Goal: Task Accomplishment & Management: Complete application form

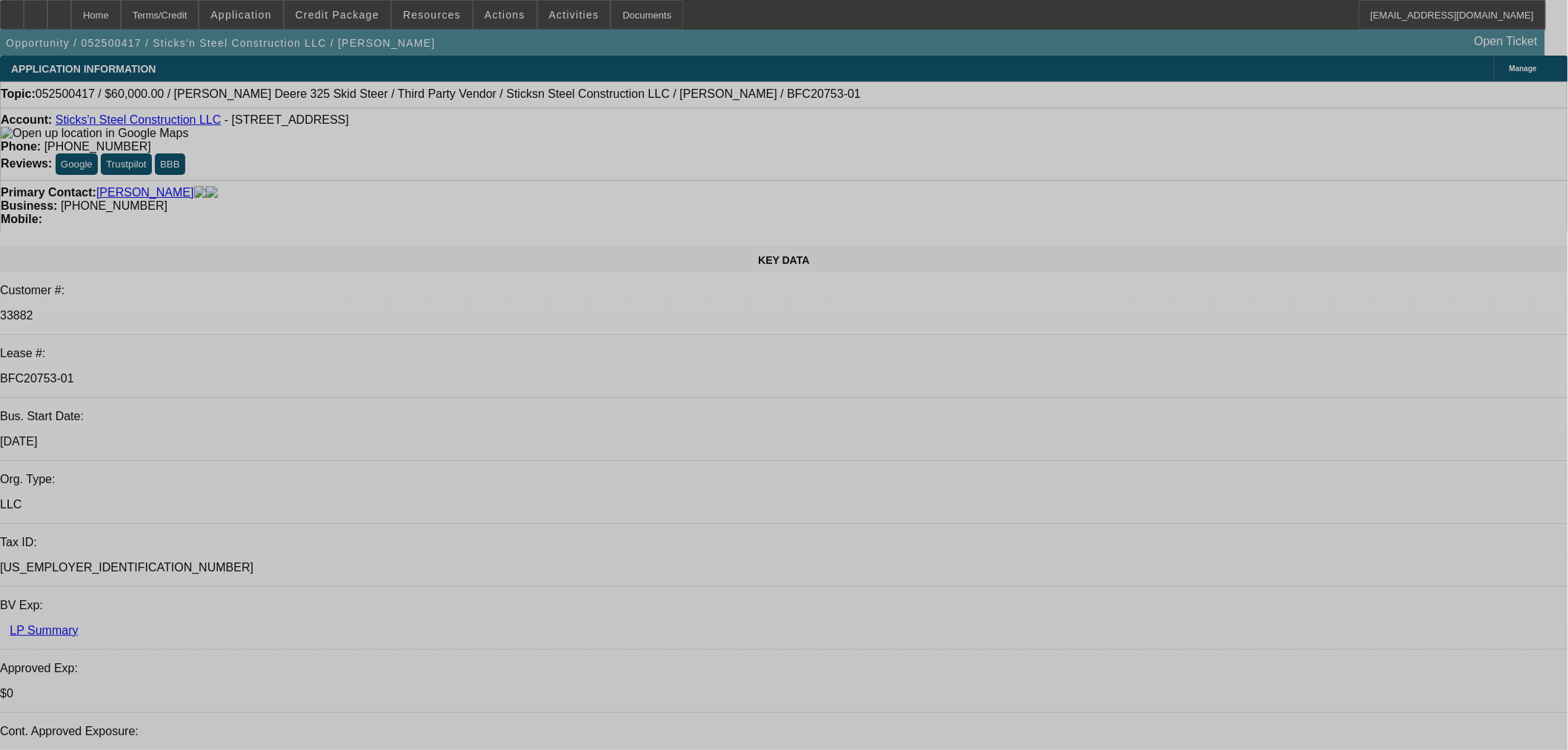
select select "0"
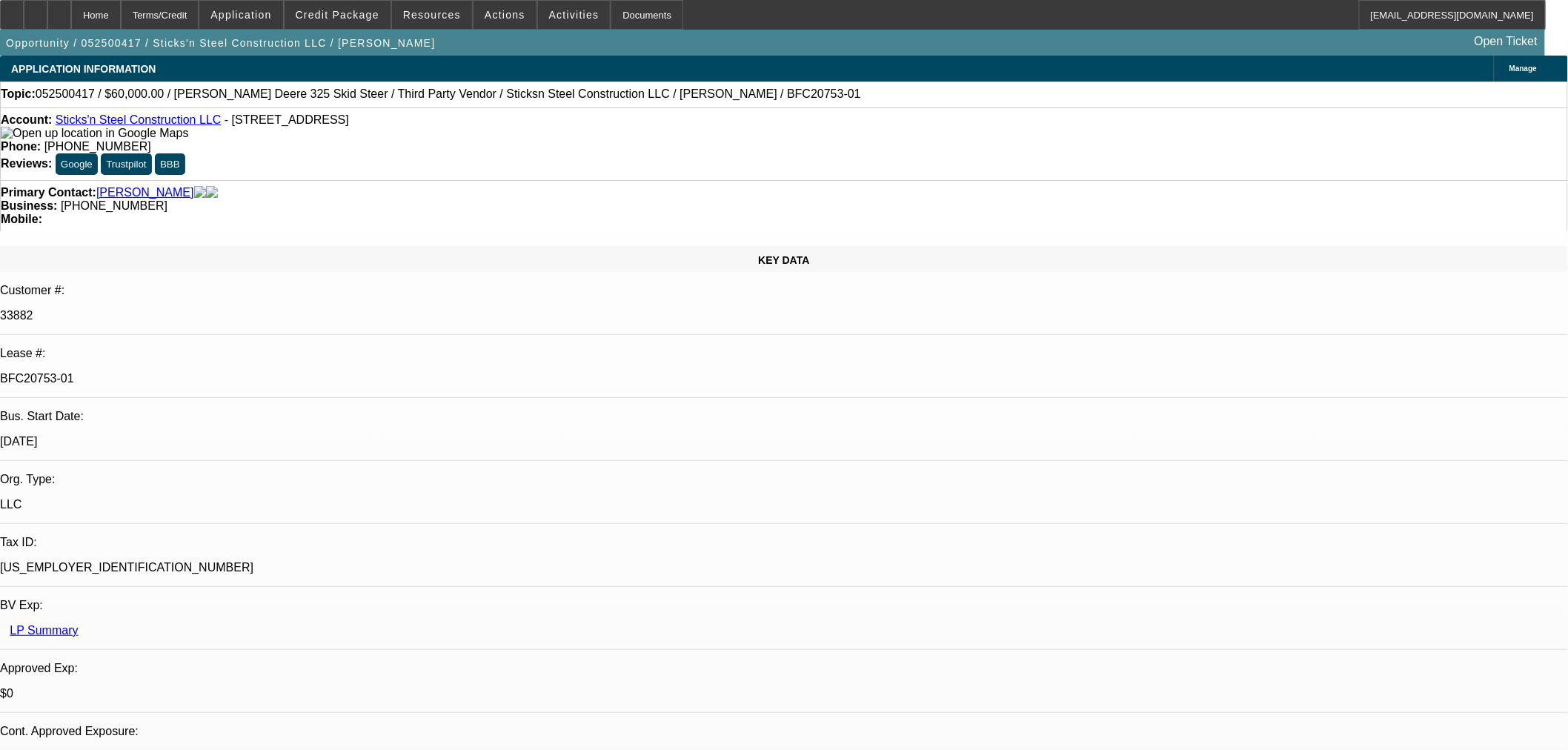
select select "6"
select select "0"
select select "6"
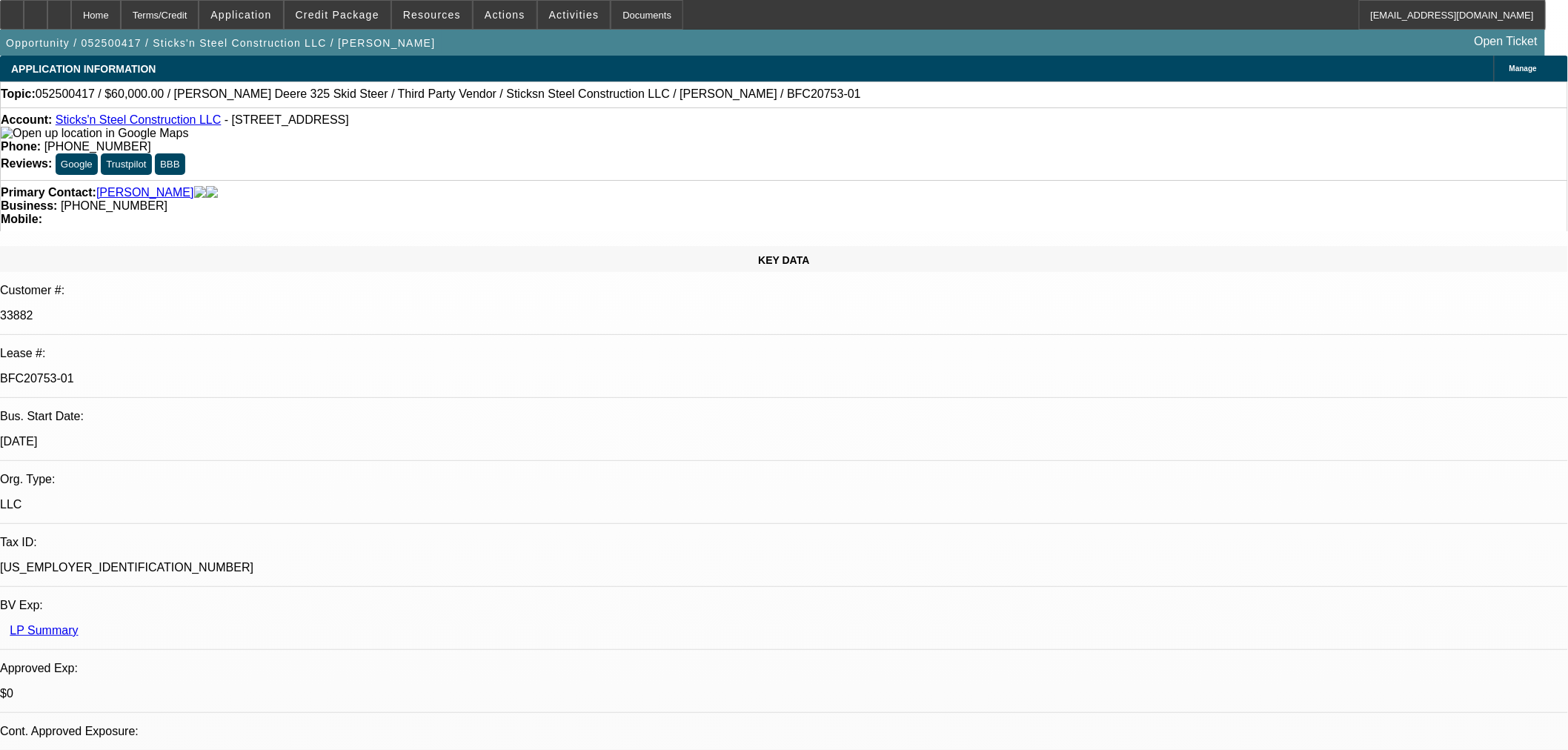
select select "0"
select select "6"
select select "0"
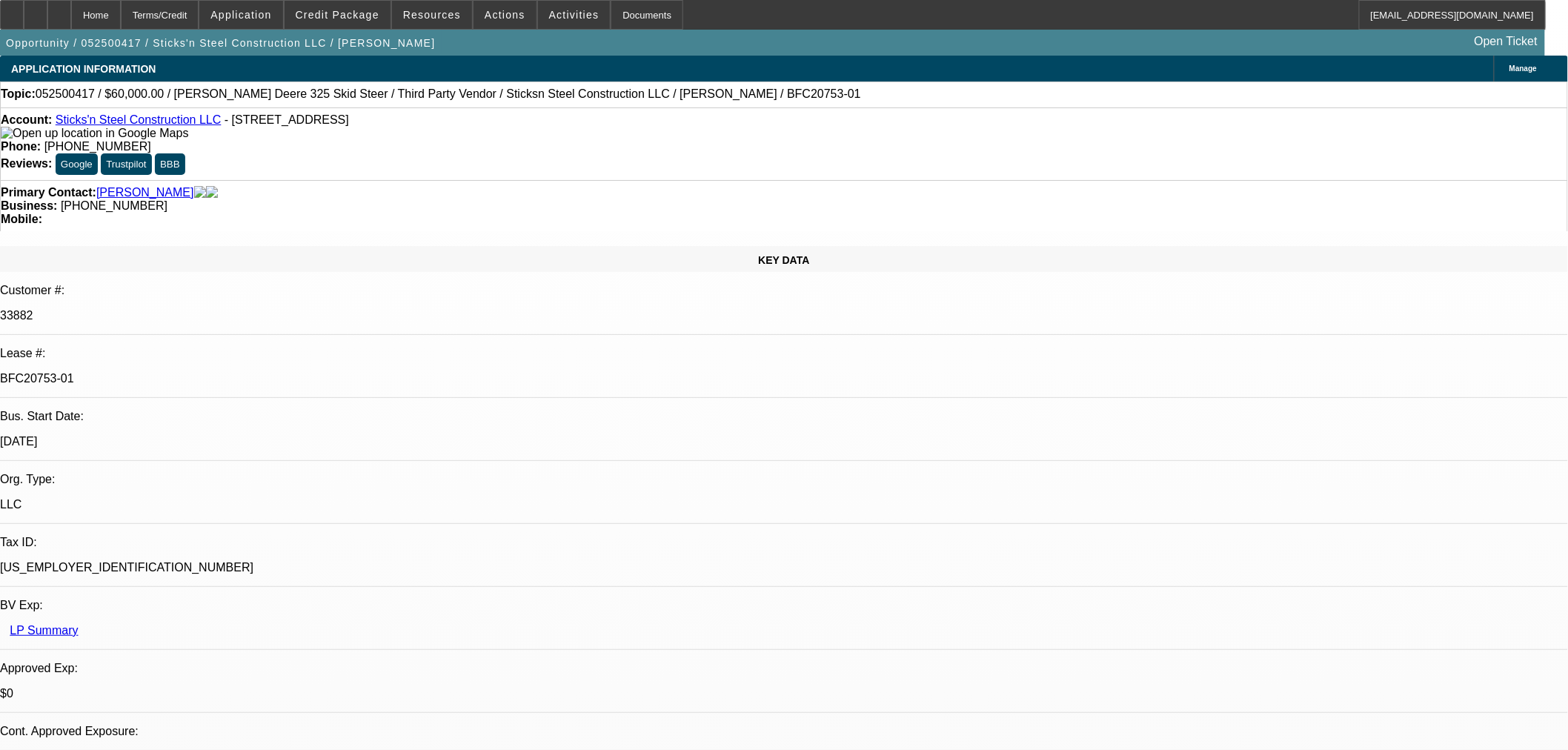
select select "0"
select select "6"
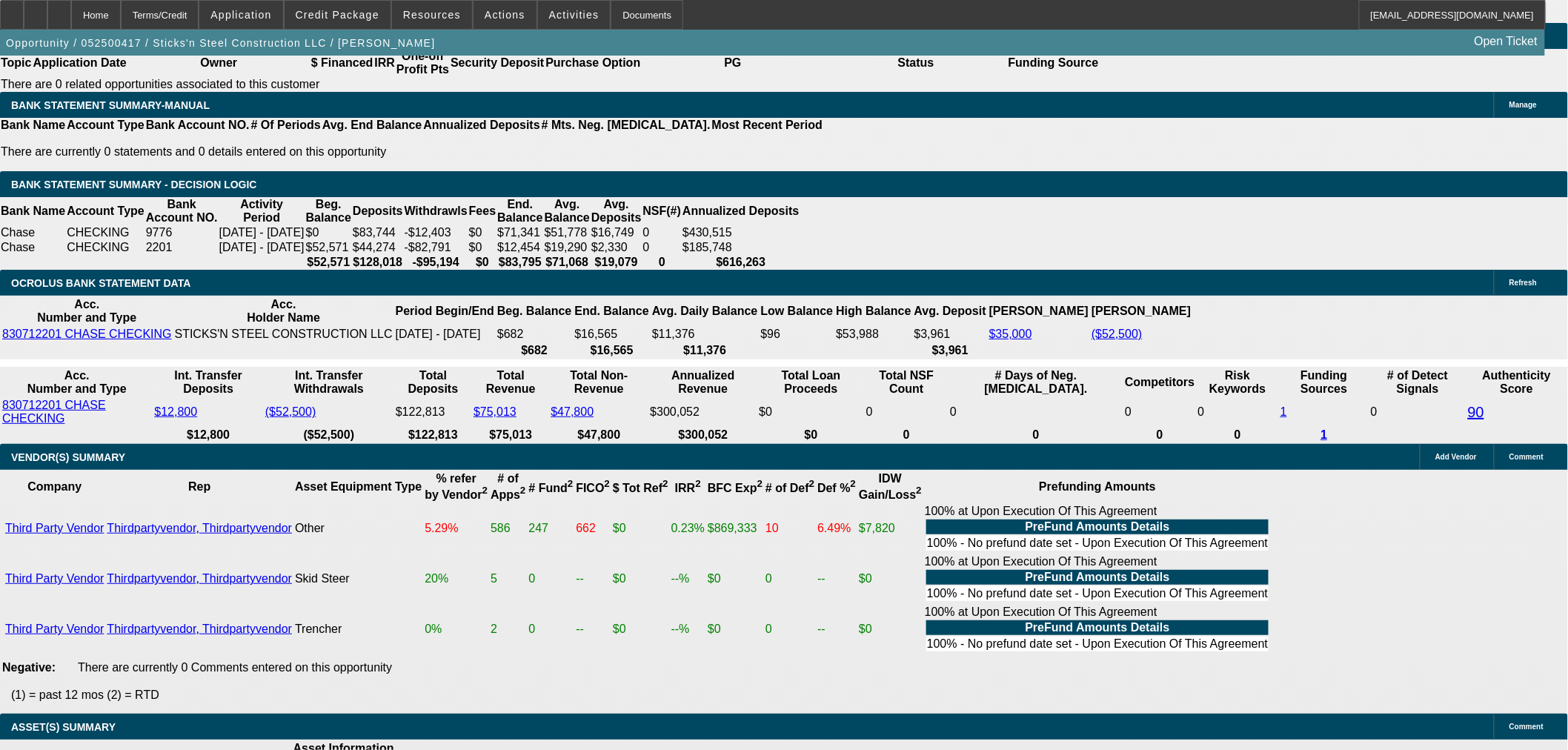
scroll to position [2798, 0]
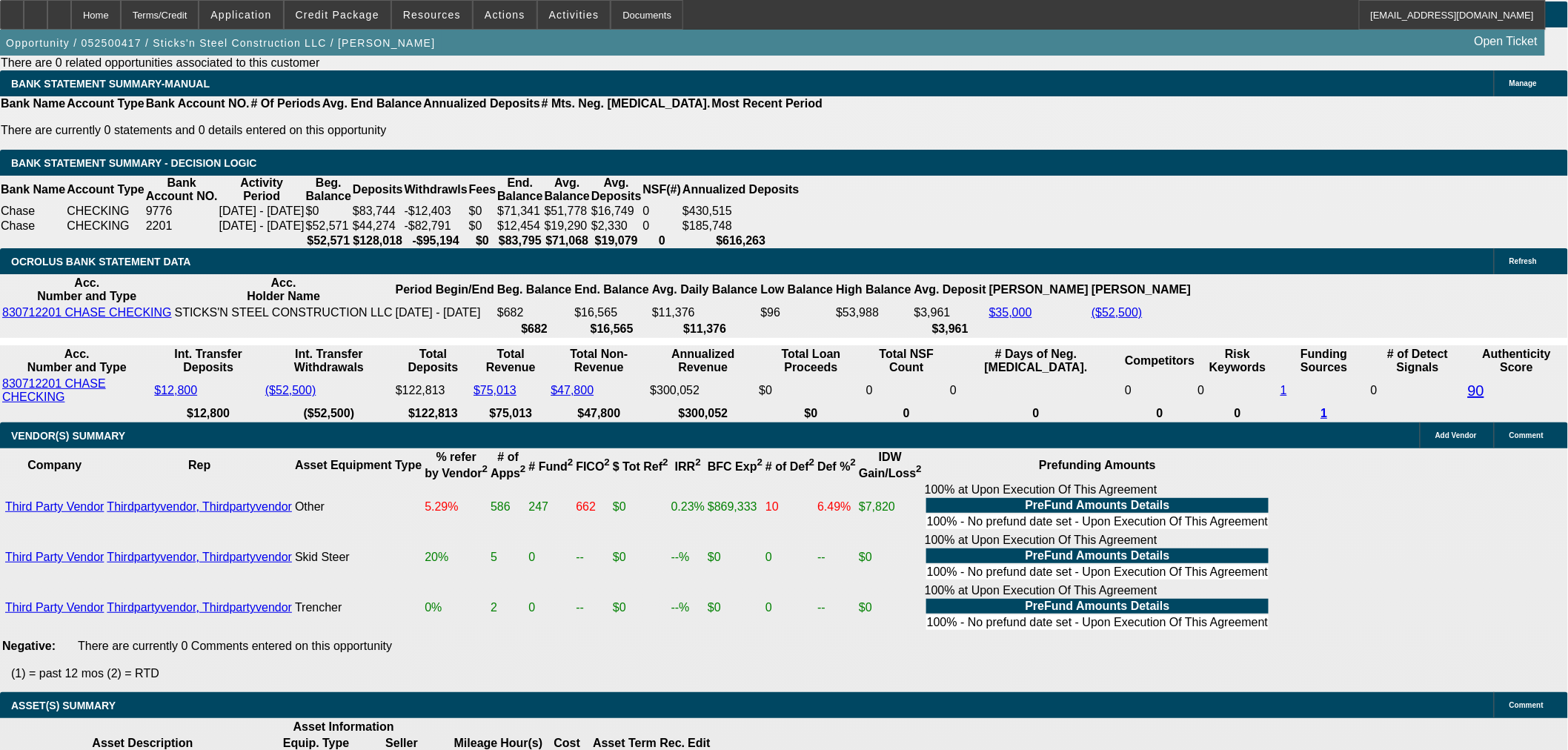
select select "3"
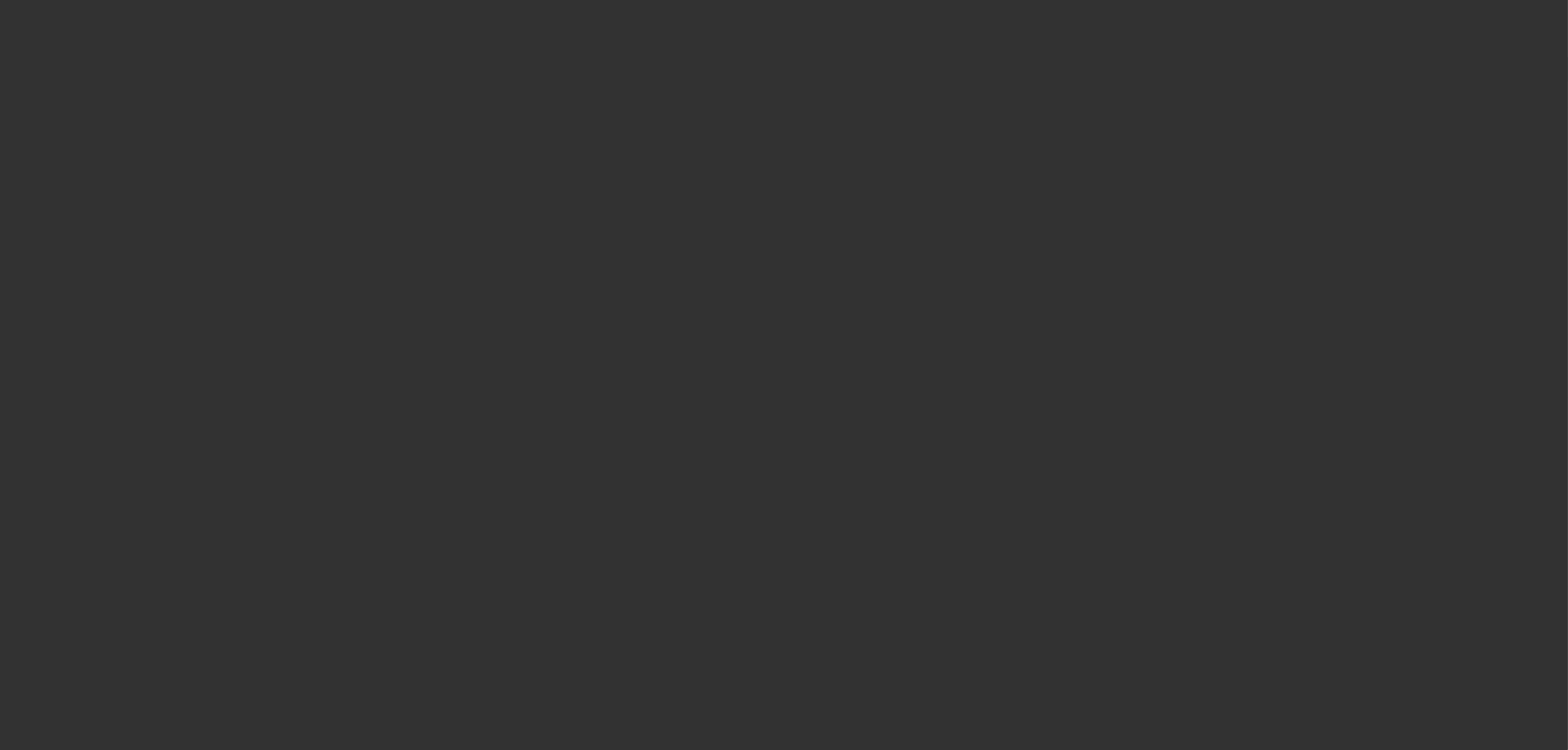
radio input "true"
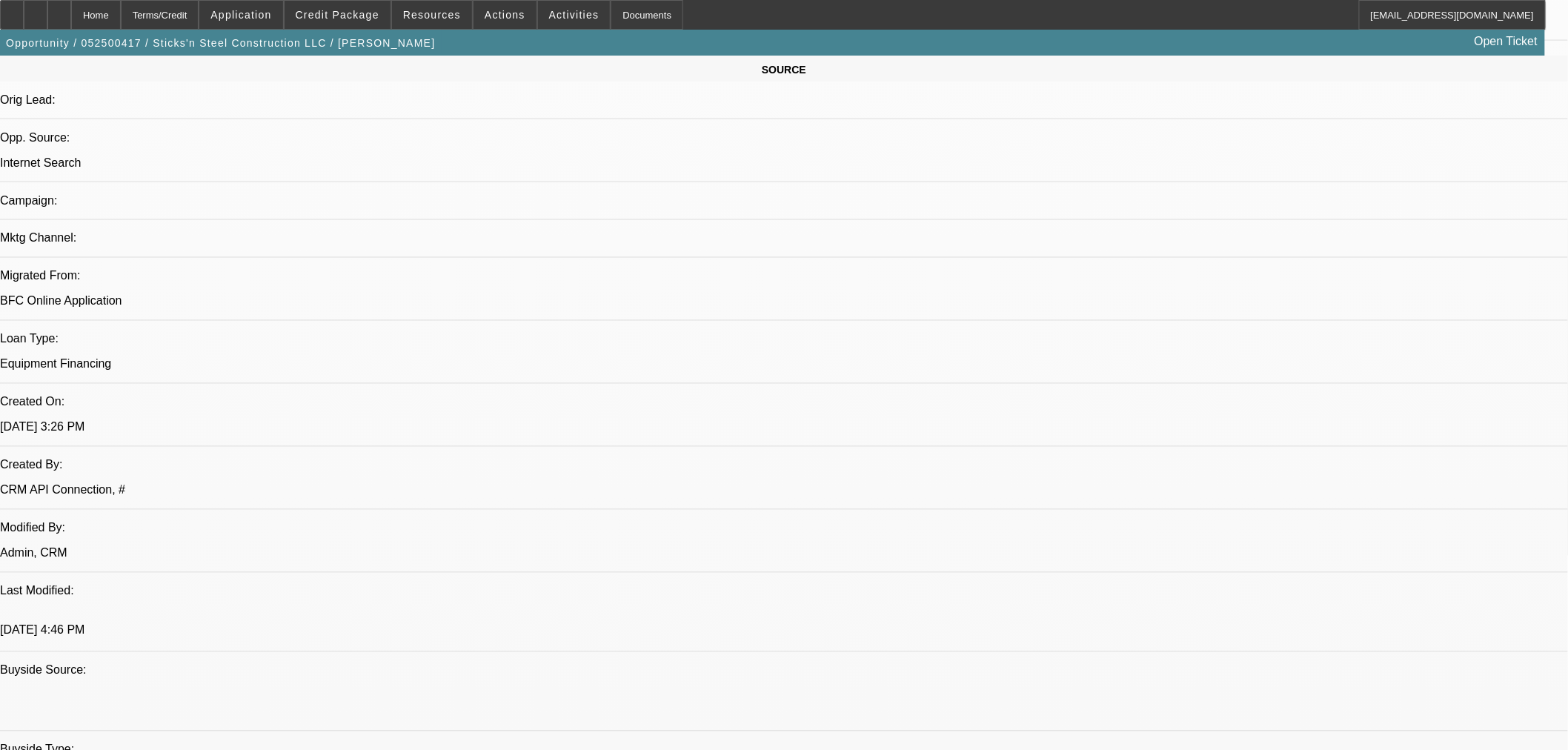
scroll to position [988, 0]
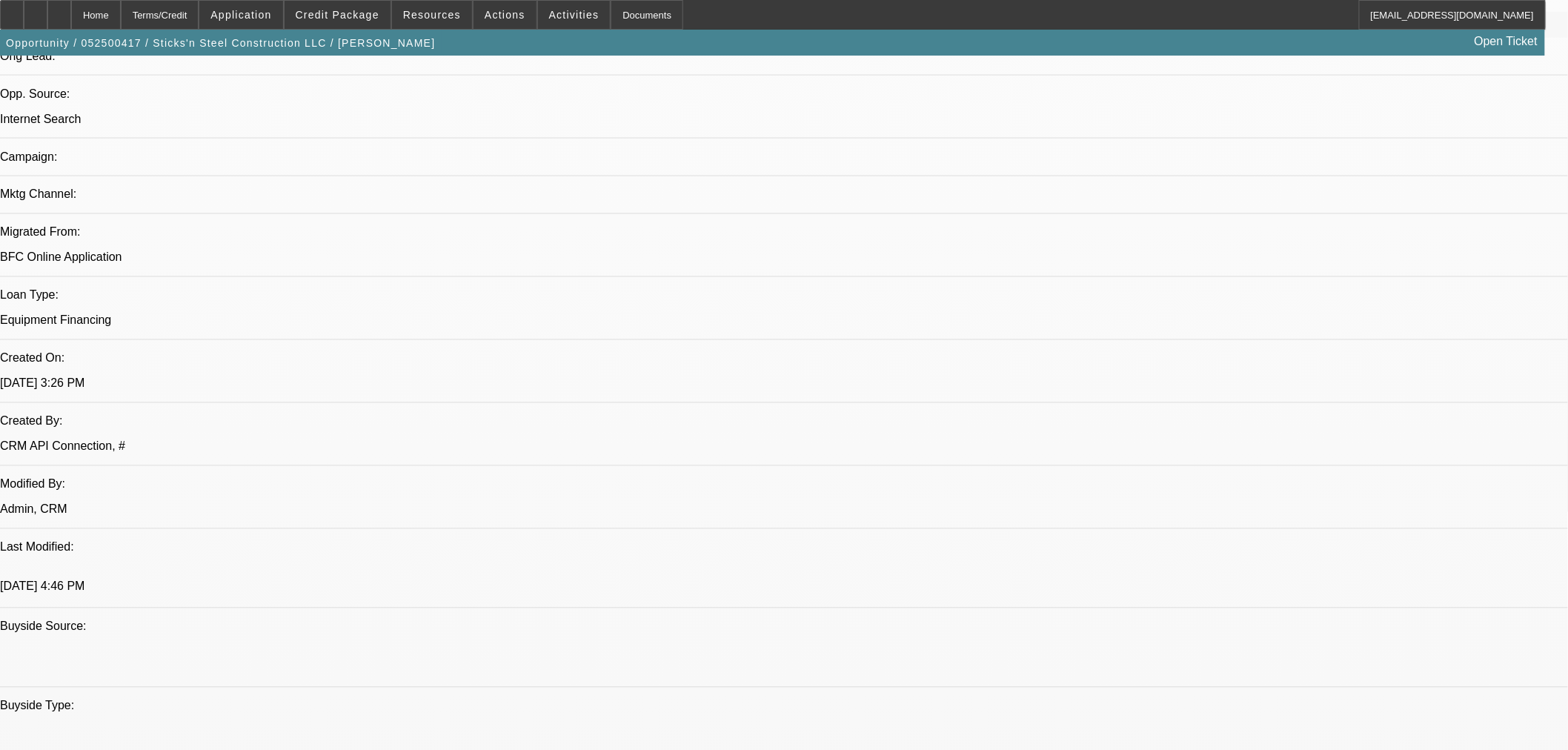
type input "11/18/2025"
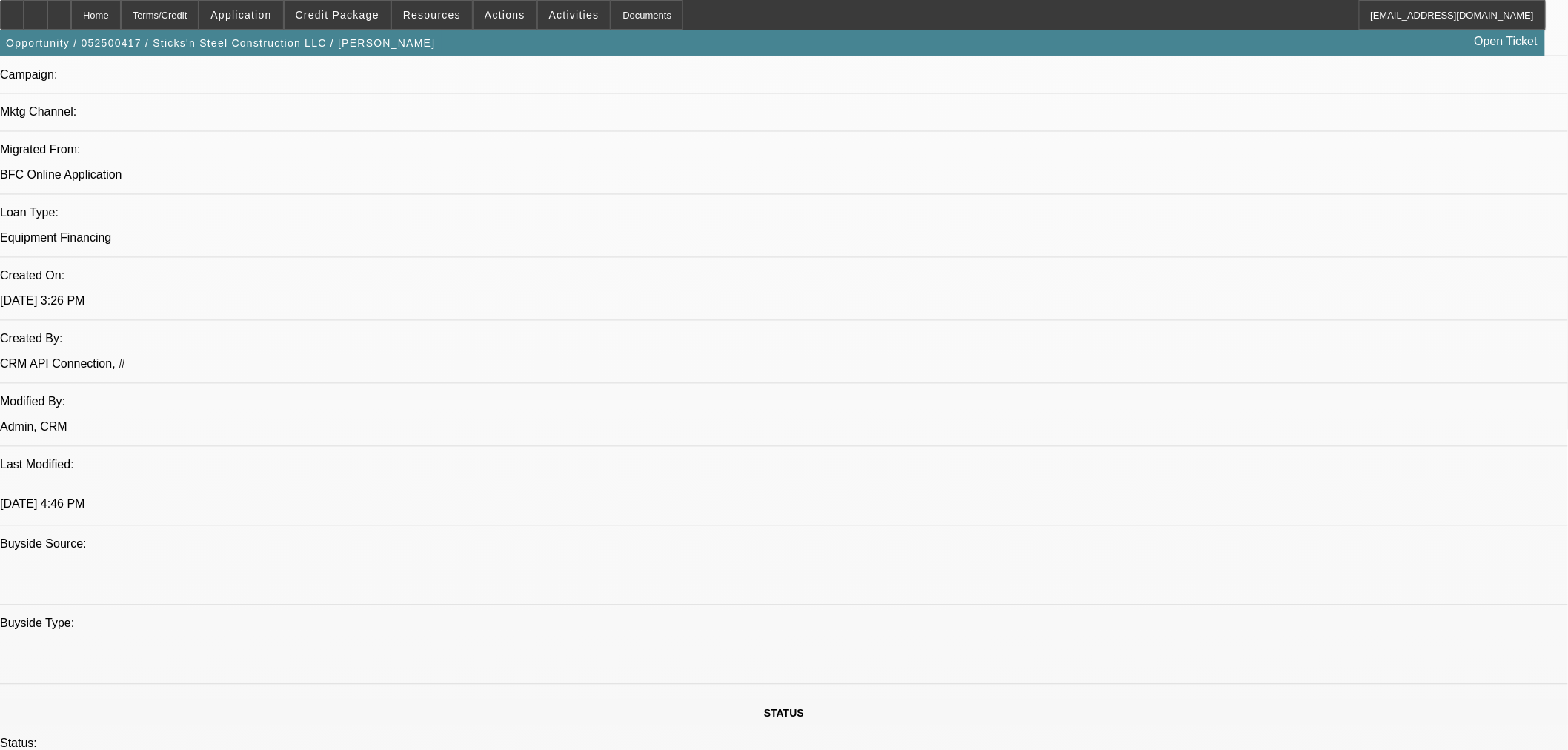
checkbox input "false"
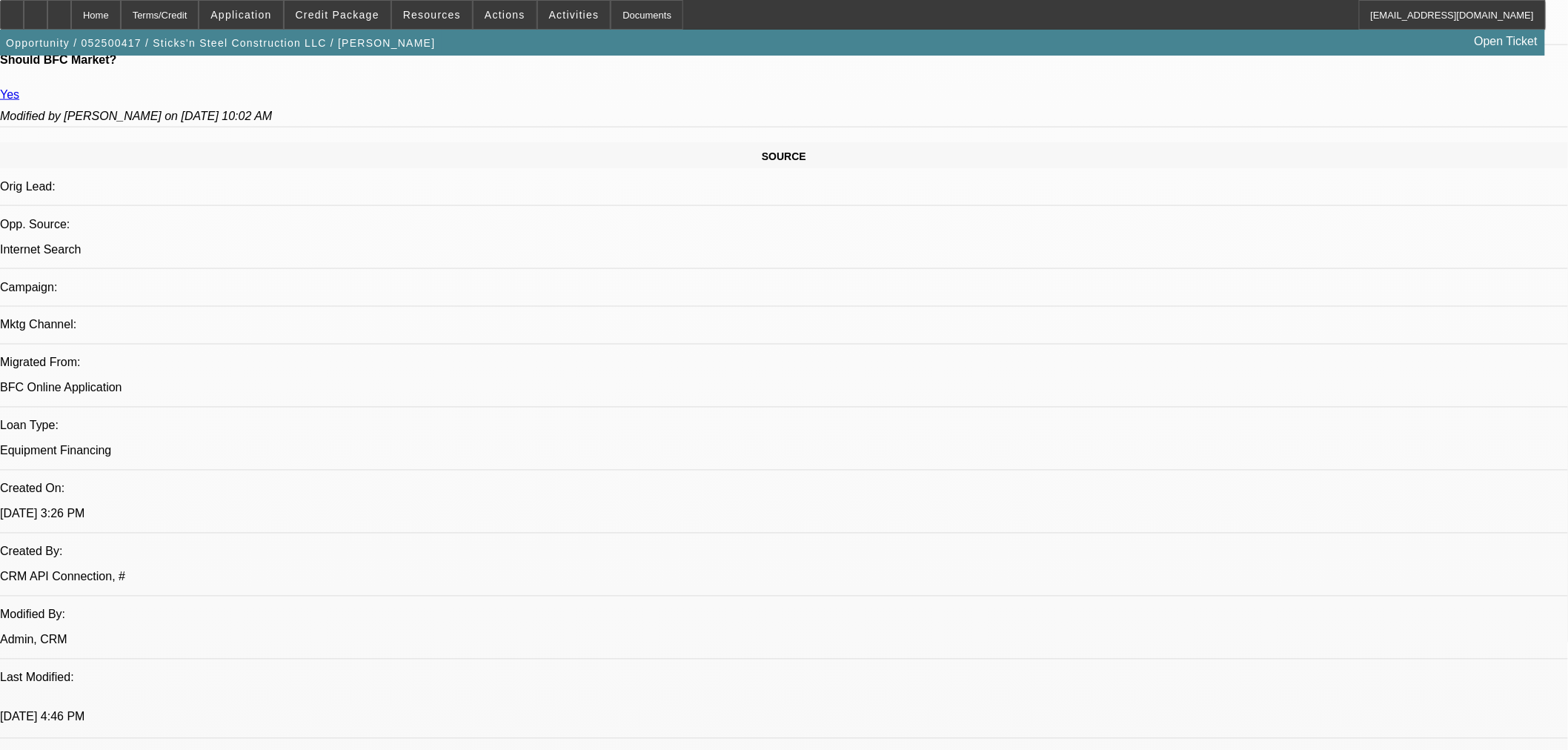
scroll to position [1316, 0]
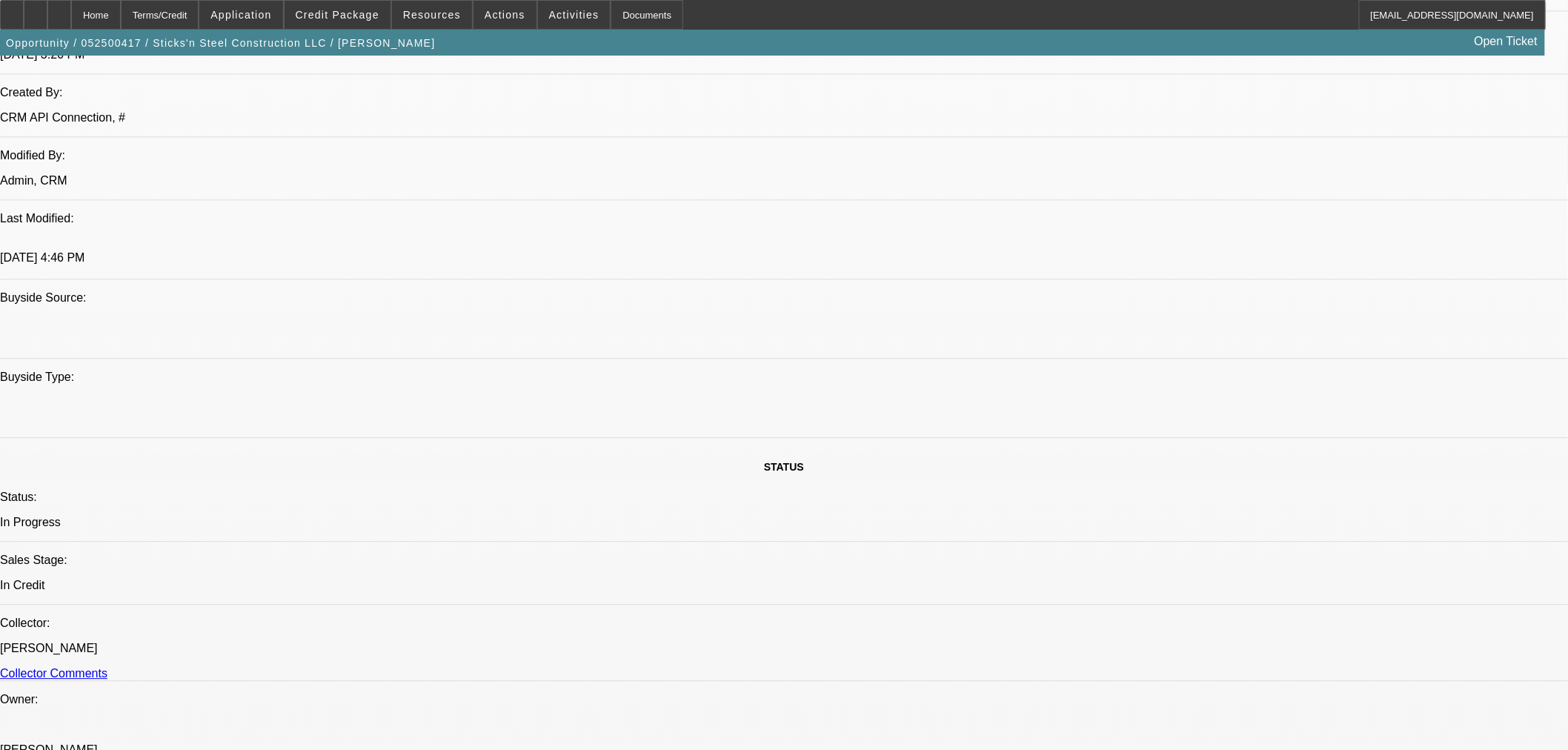
paste textarea "Good Afternoon, here is an updated approval to let you know that we are going t…"
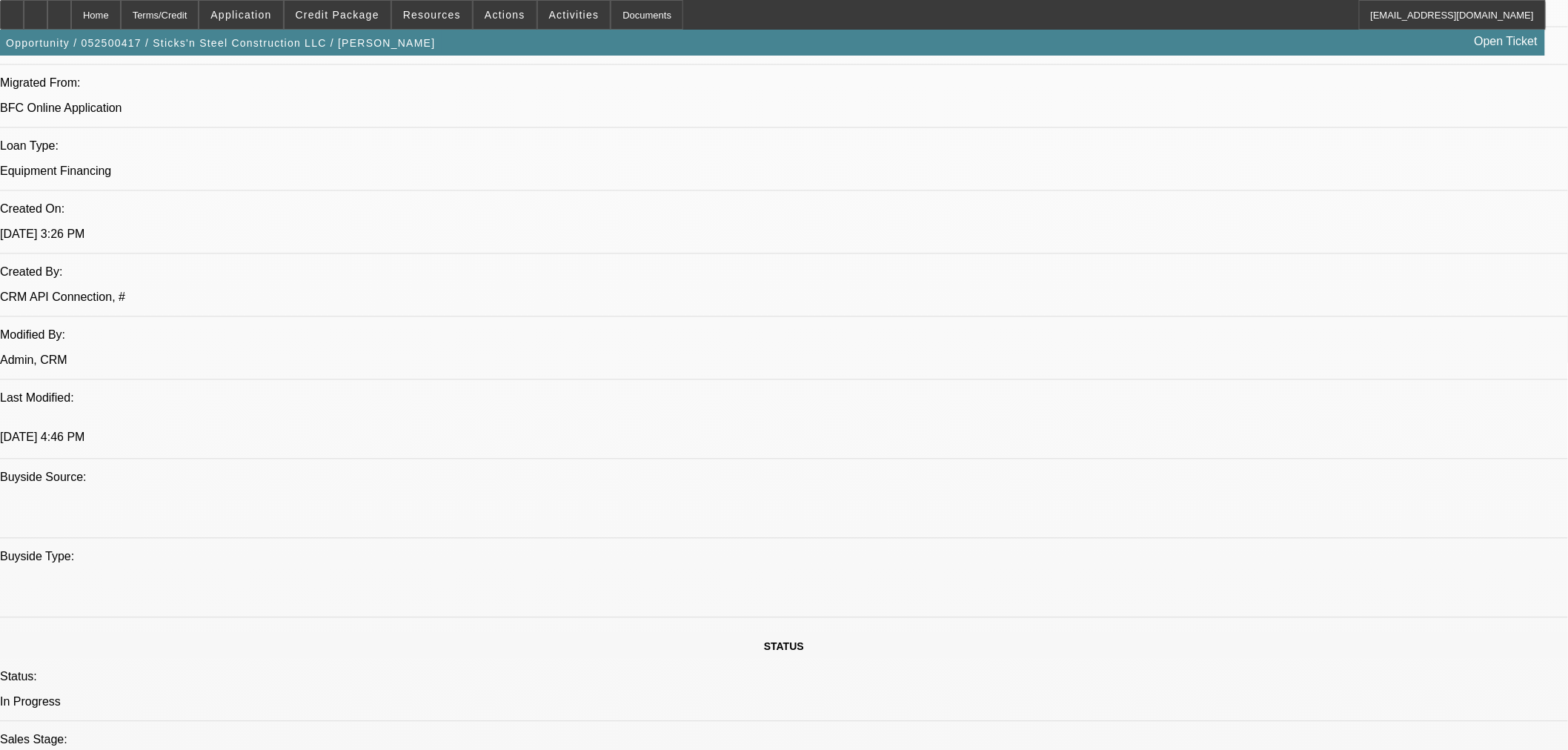
scroll to position [905, 0]
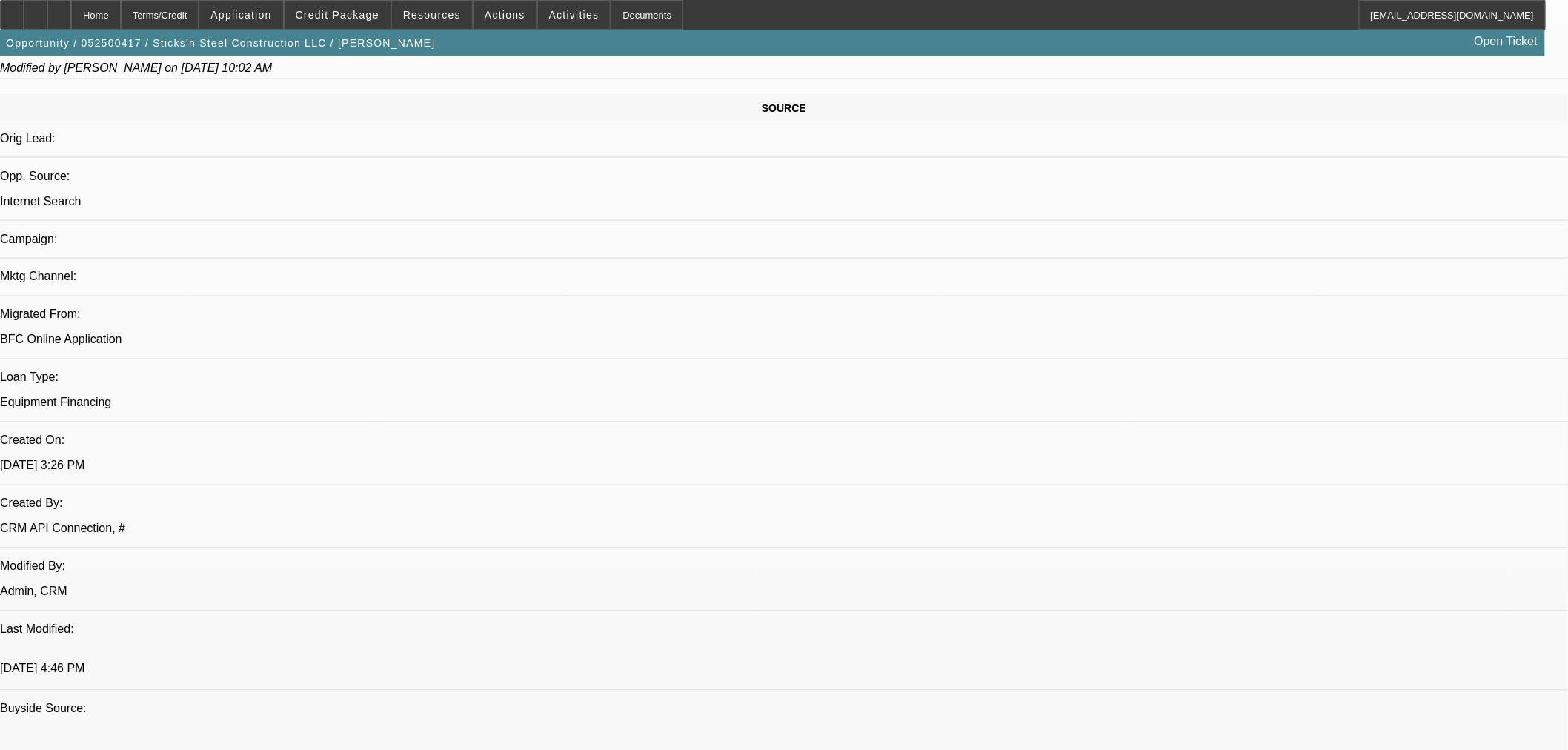
type textarea "Good Afternoon, here is an updated approval to let you know that we are going t…"
drag, startPoint x: 1109, startPoint y: 197, endPoint x: 1109, endPoint y: 205, distance: 8.0
click at [1150, 415] on span "Cashiers/Certified Check" at bounding box center [1150, 418] width 140 height 18
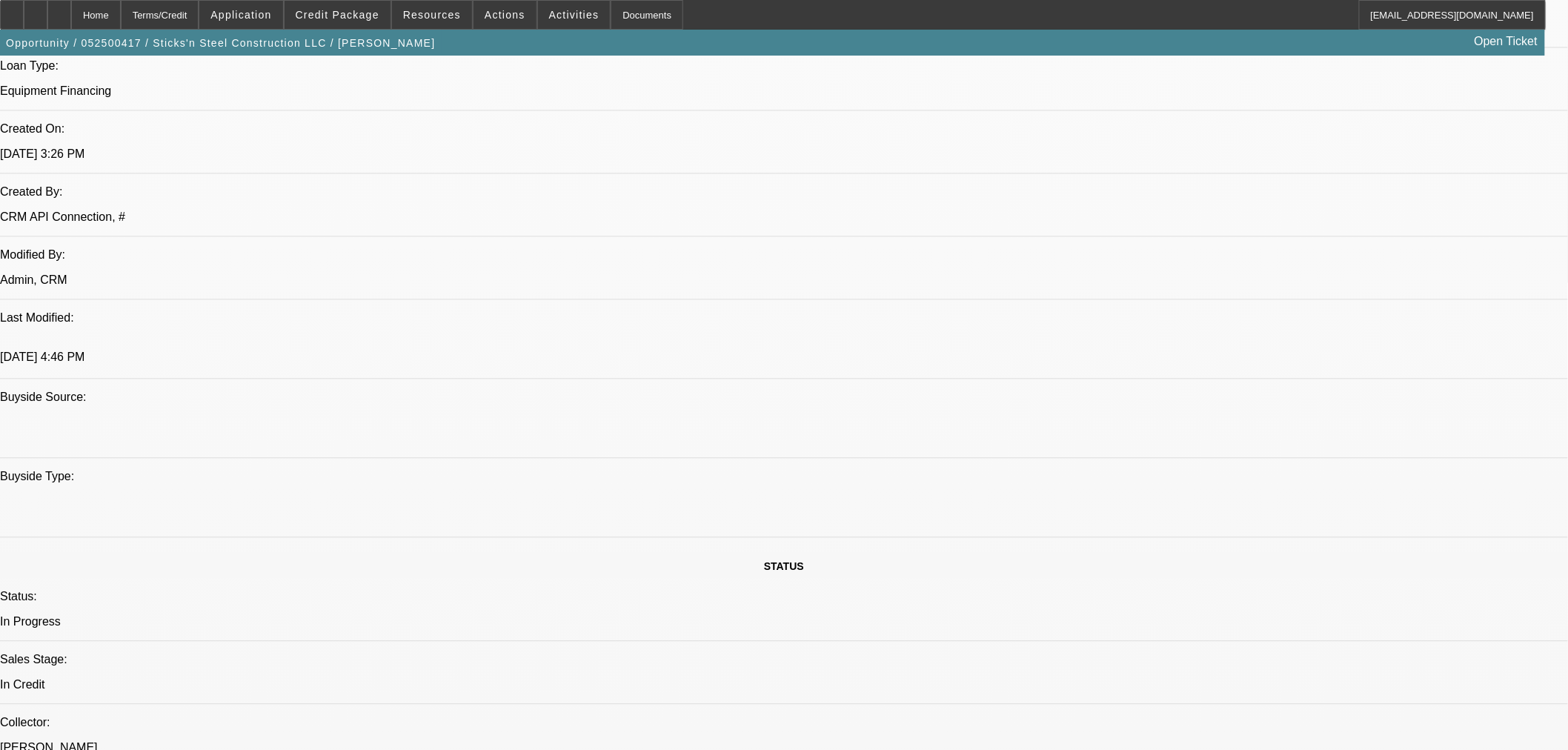
scroll to position [1564, 0]
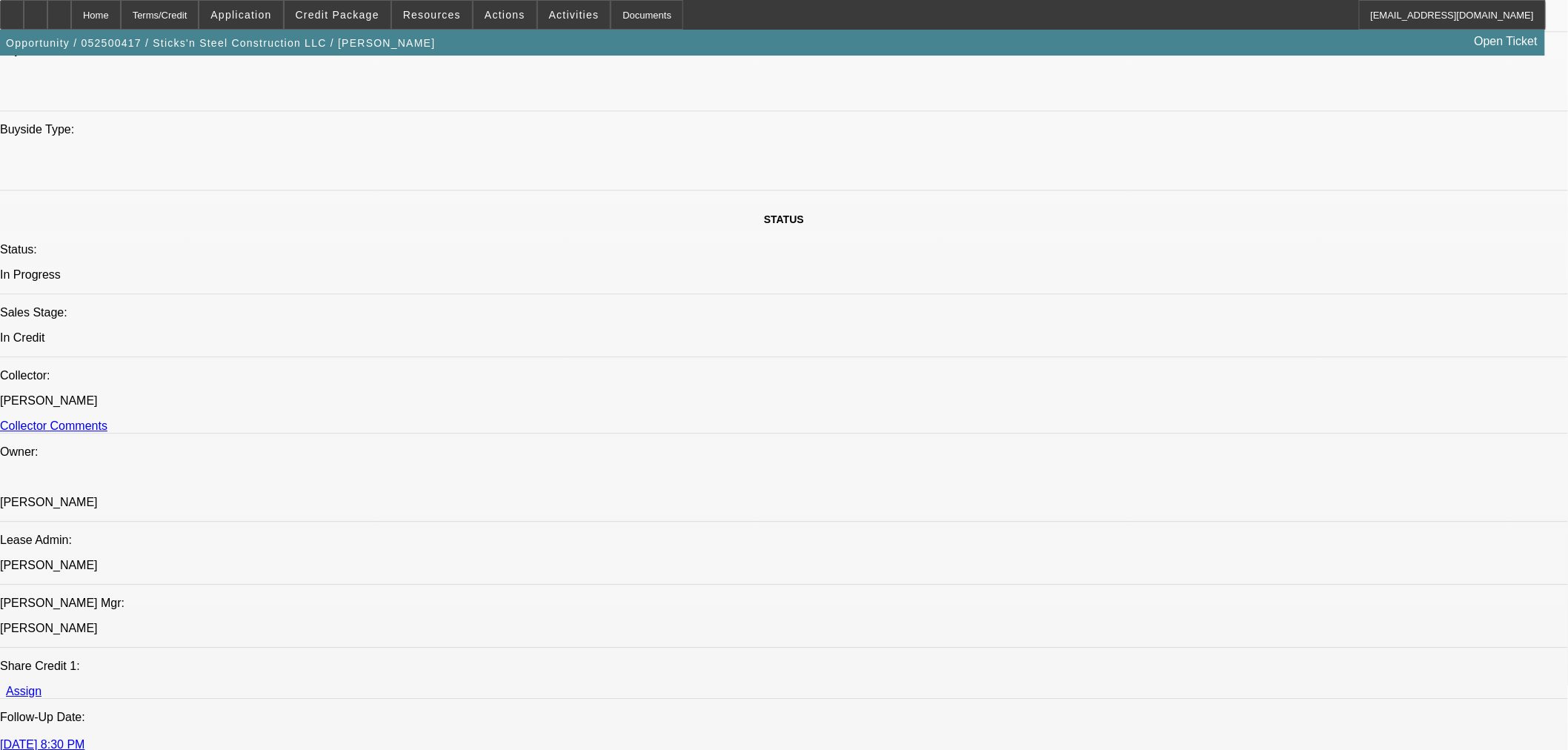
checkbox input "true"
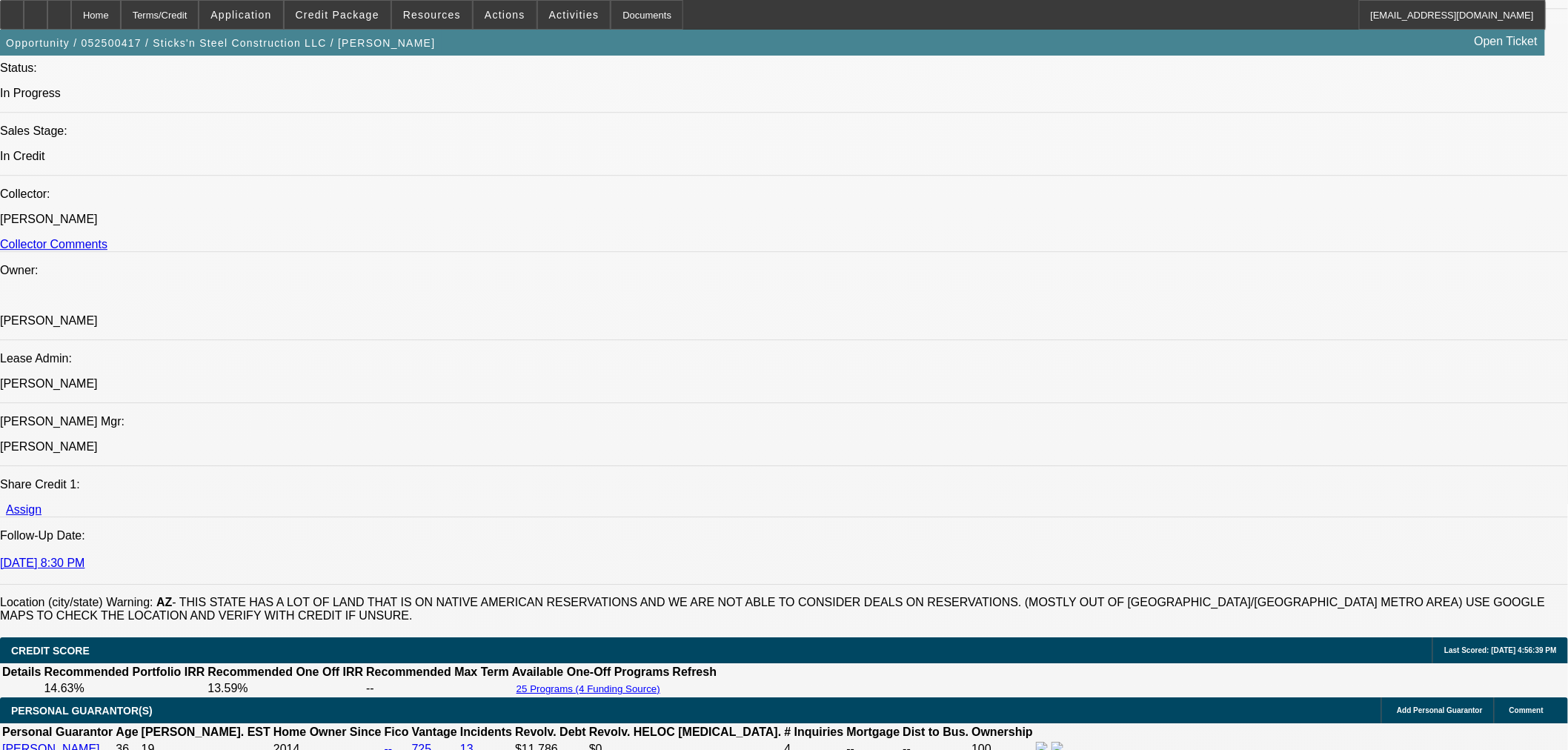
scroll to position [1811, 0]
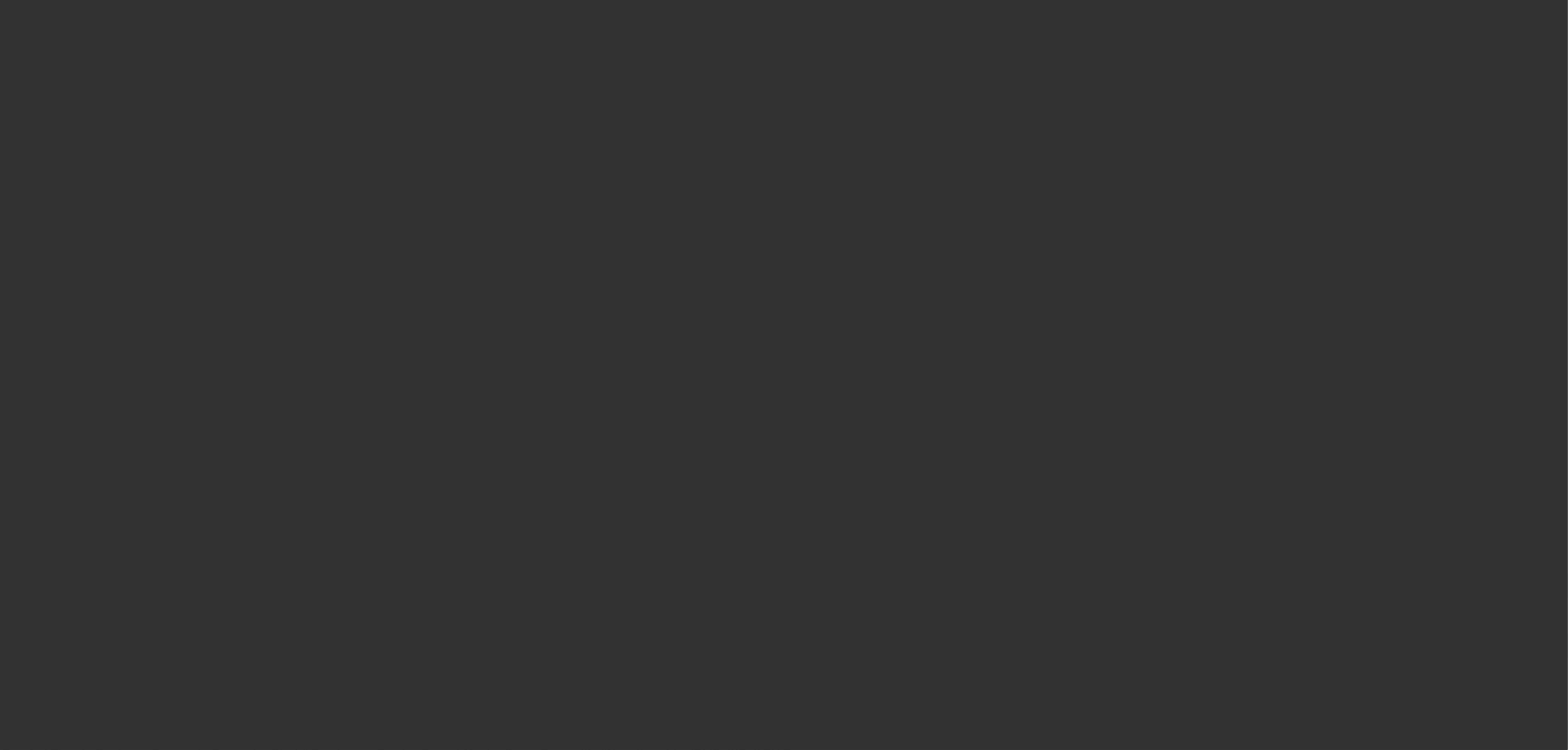
select select "0"
select select "6"
select select "0"
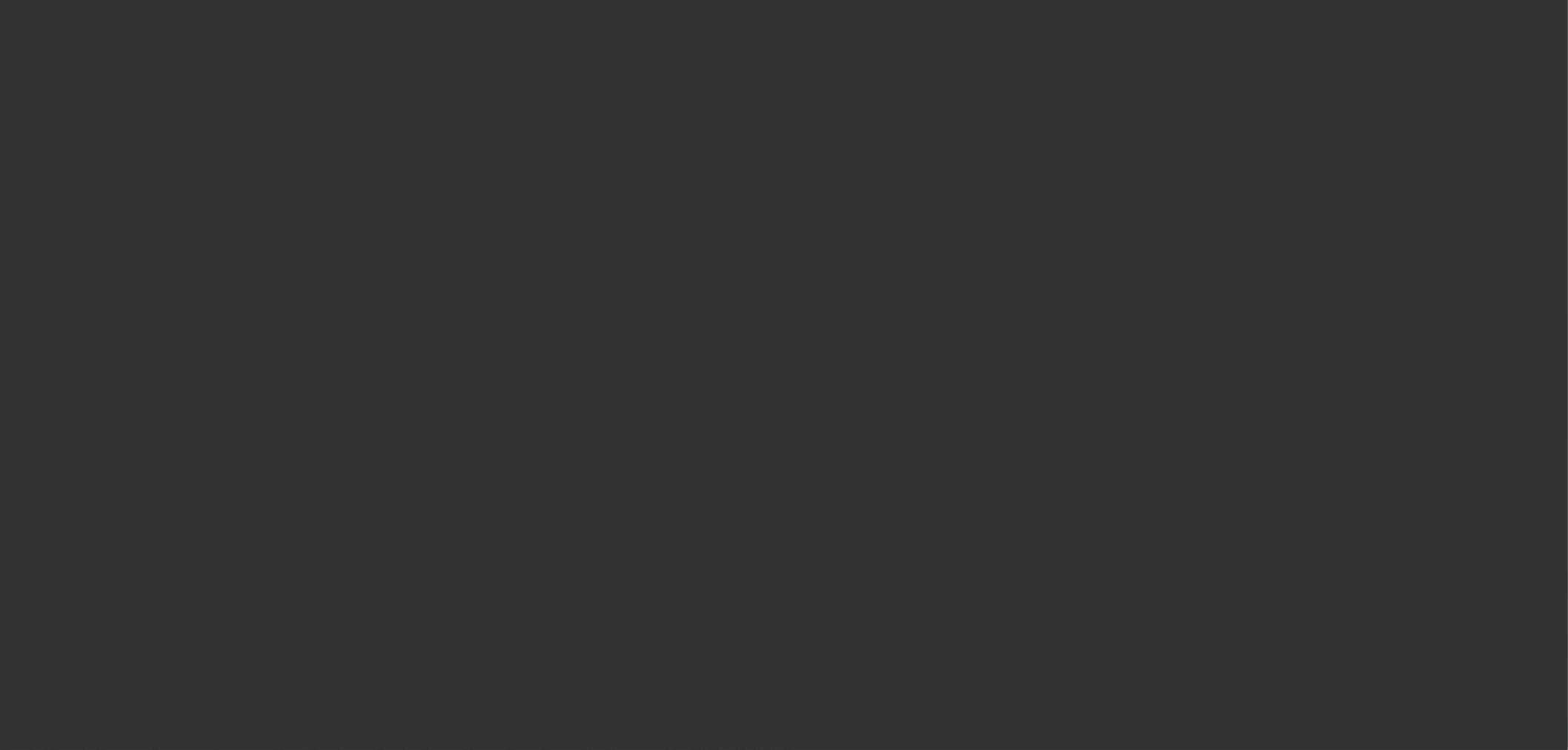
select select "0"
select select "6"
select select "0"
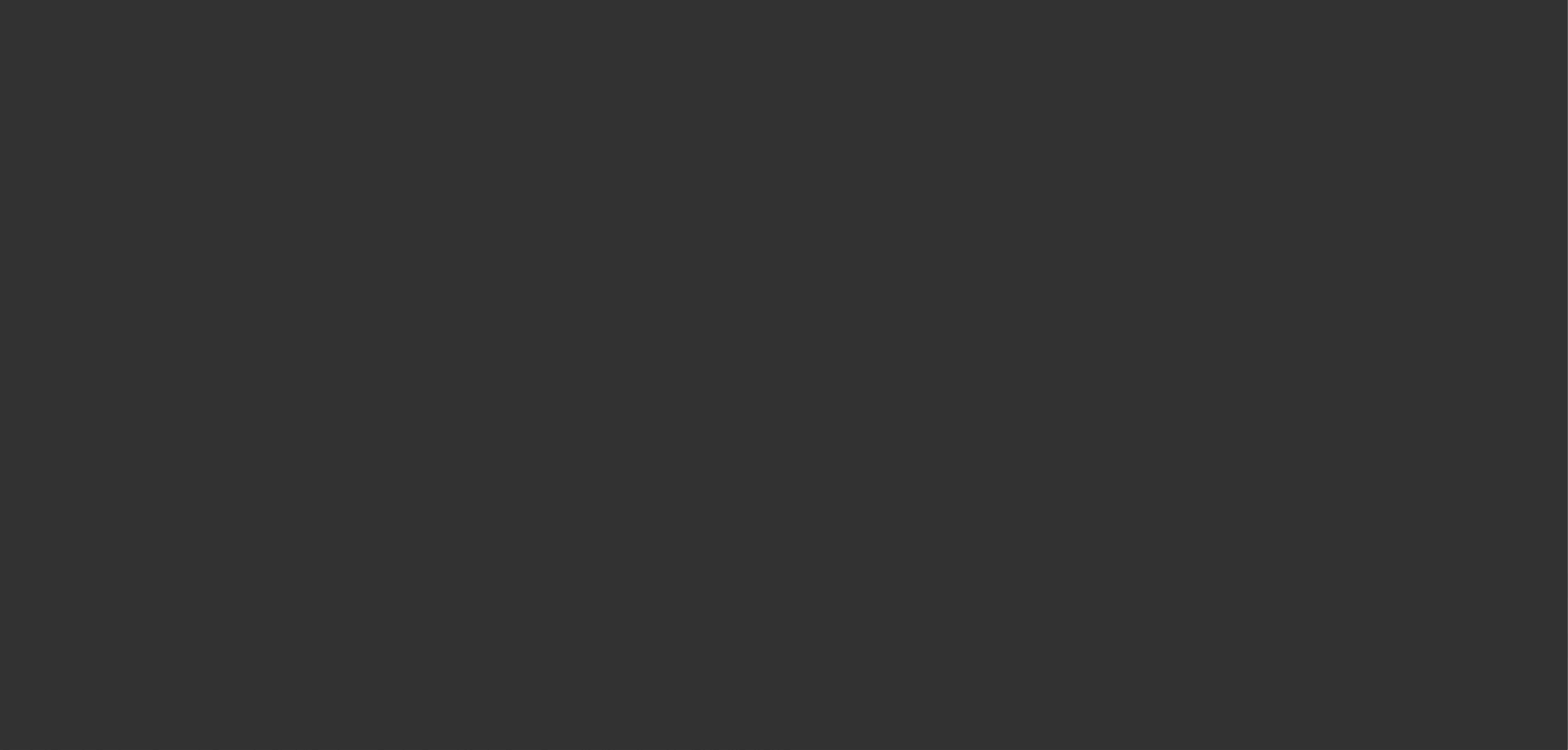
select select "0"
select select "6"
select select "0"
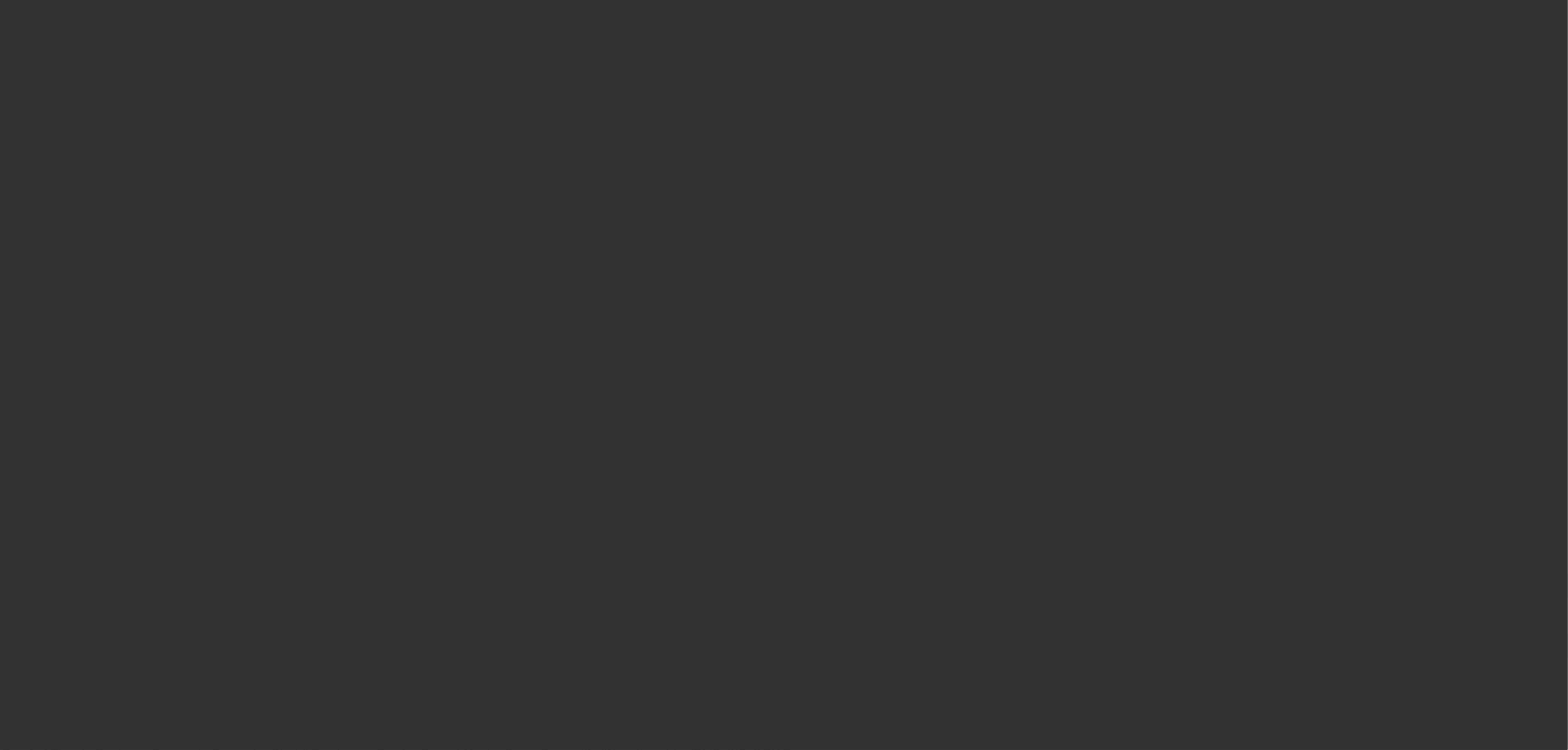
select select "6"
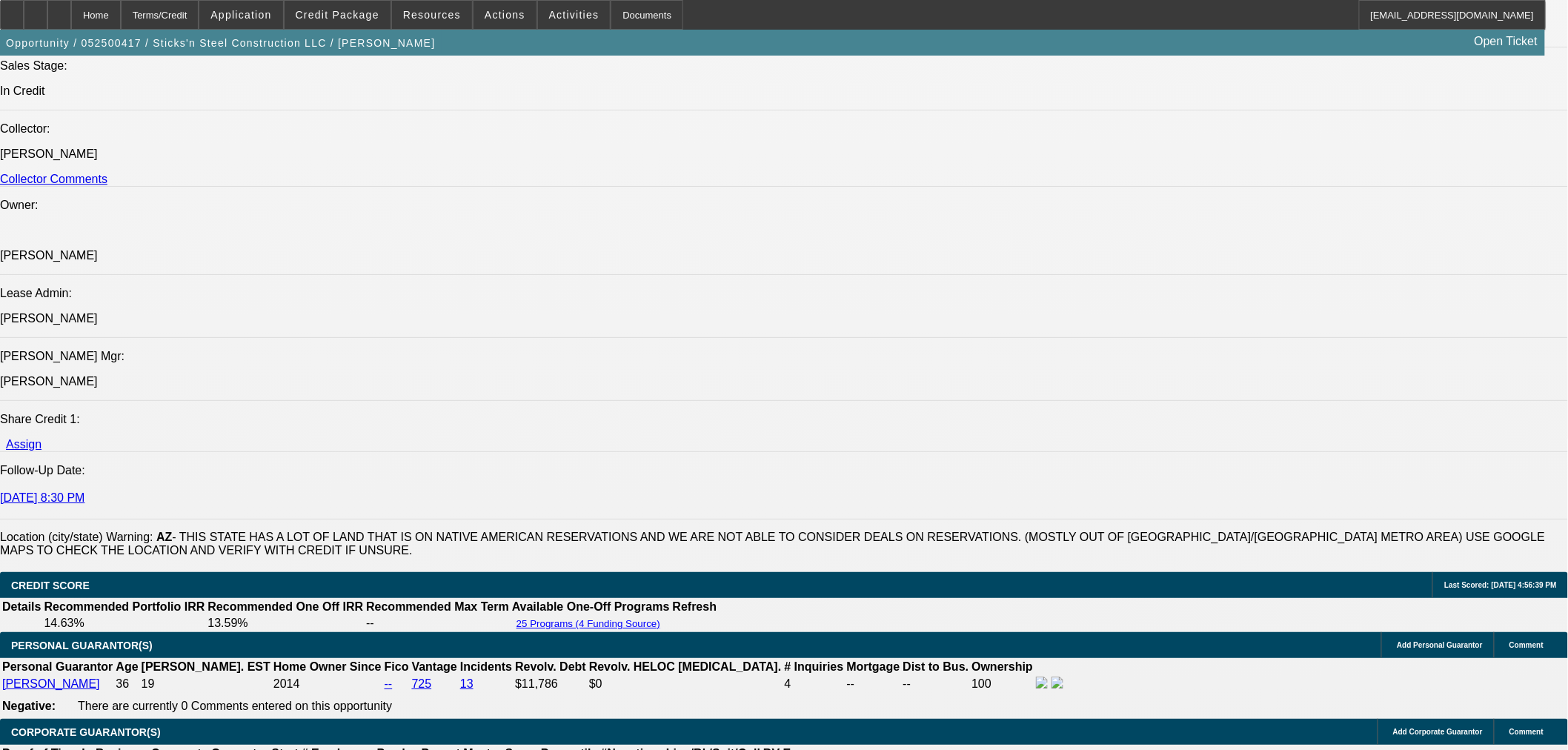
scroll to position [0, 0]
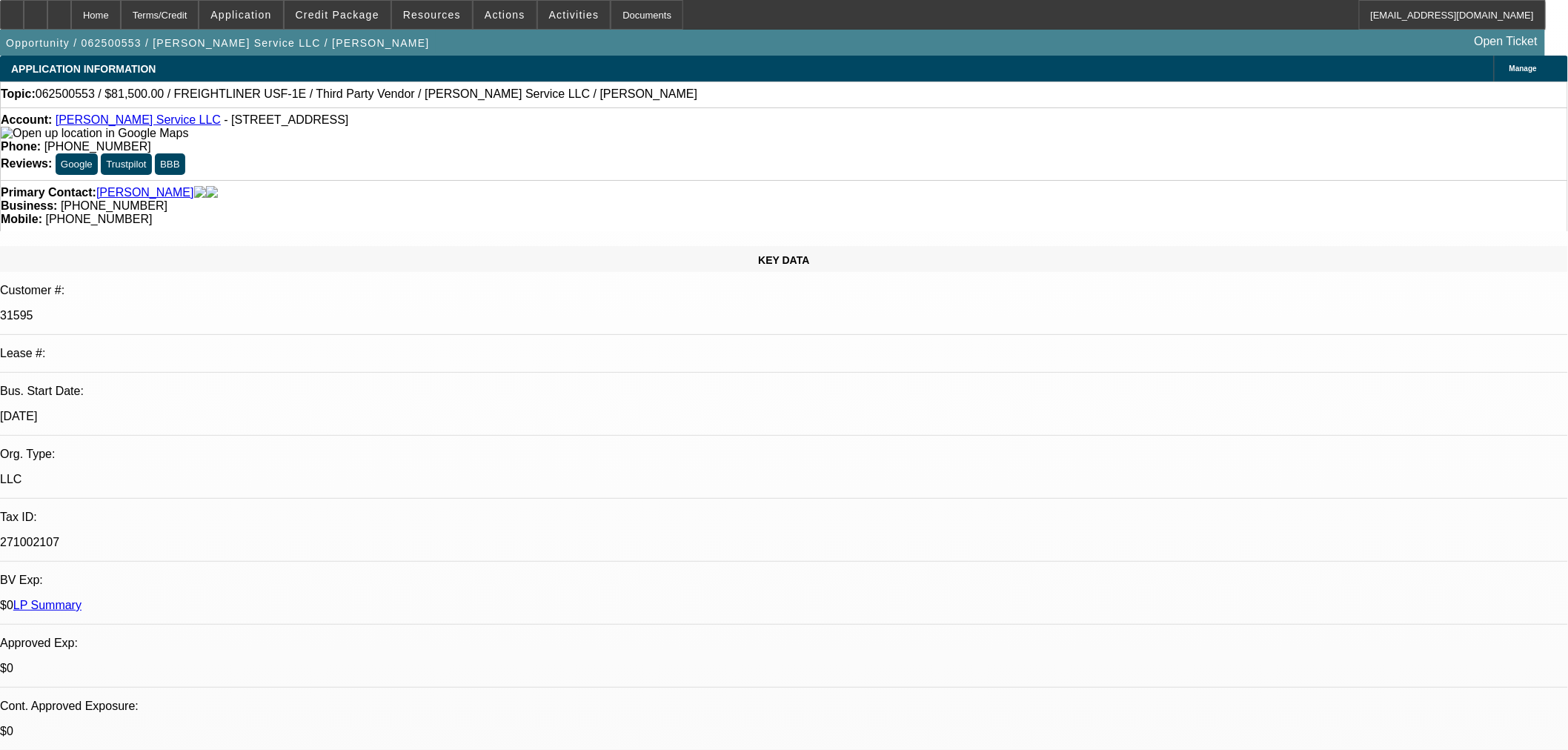
select select "0"
select select "3"
select select "0"
select select "6"
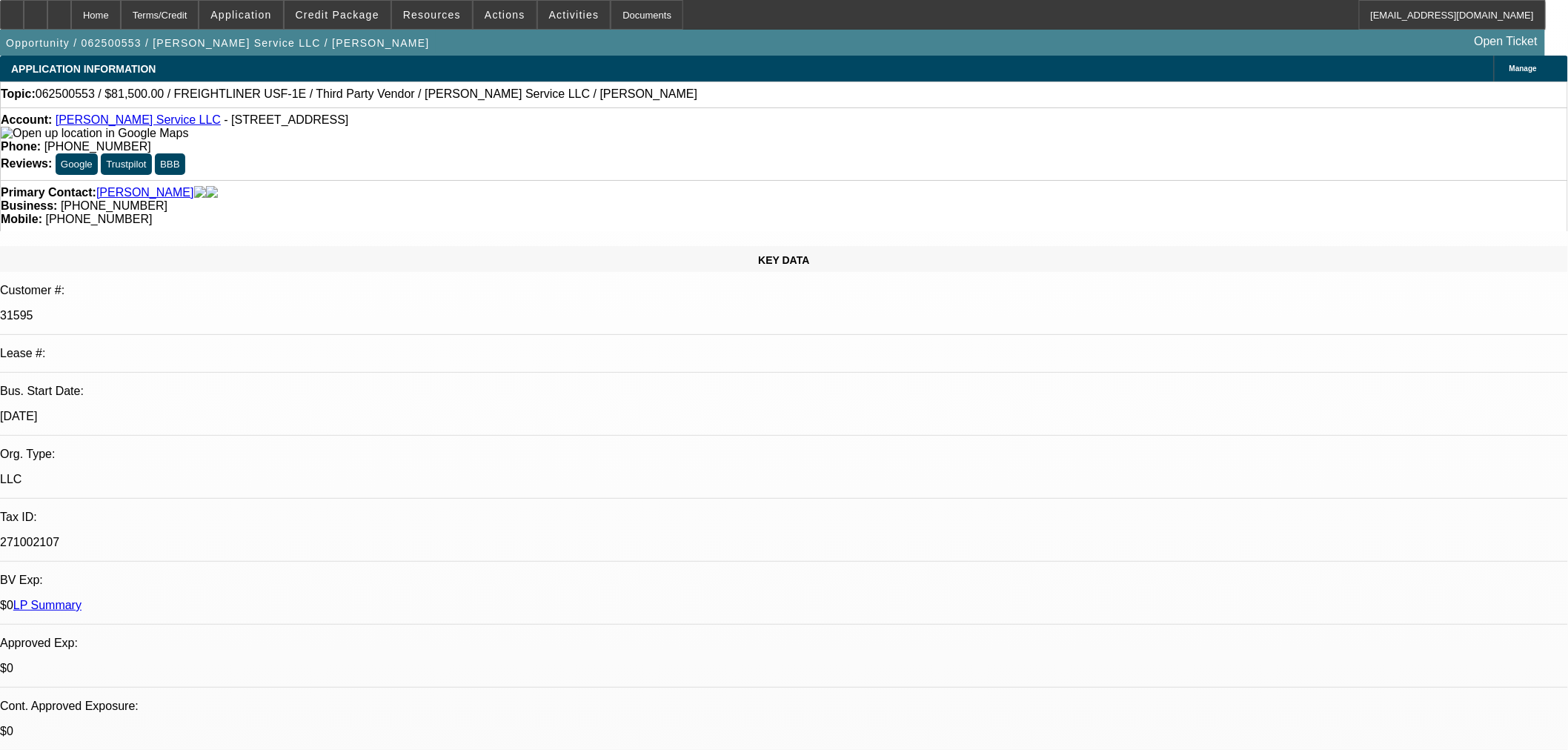
select select "0"
select select "6"
select select "0"
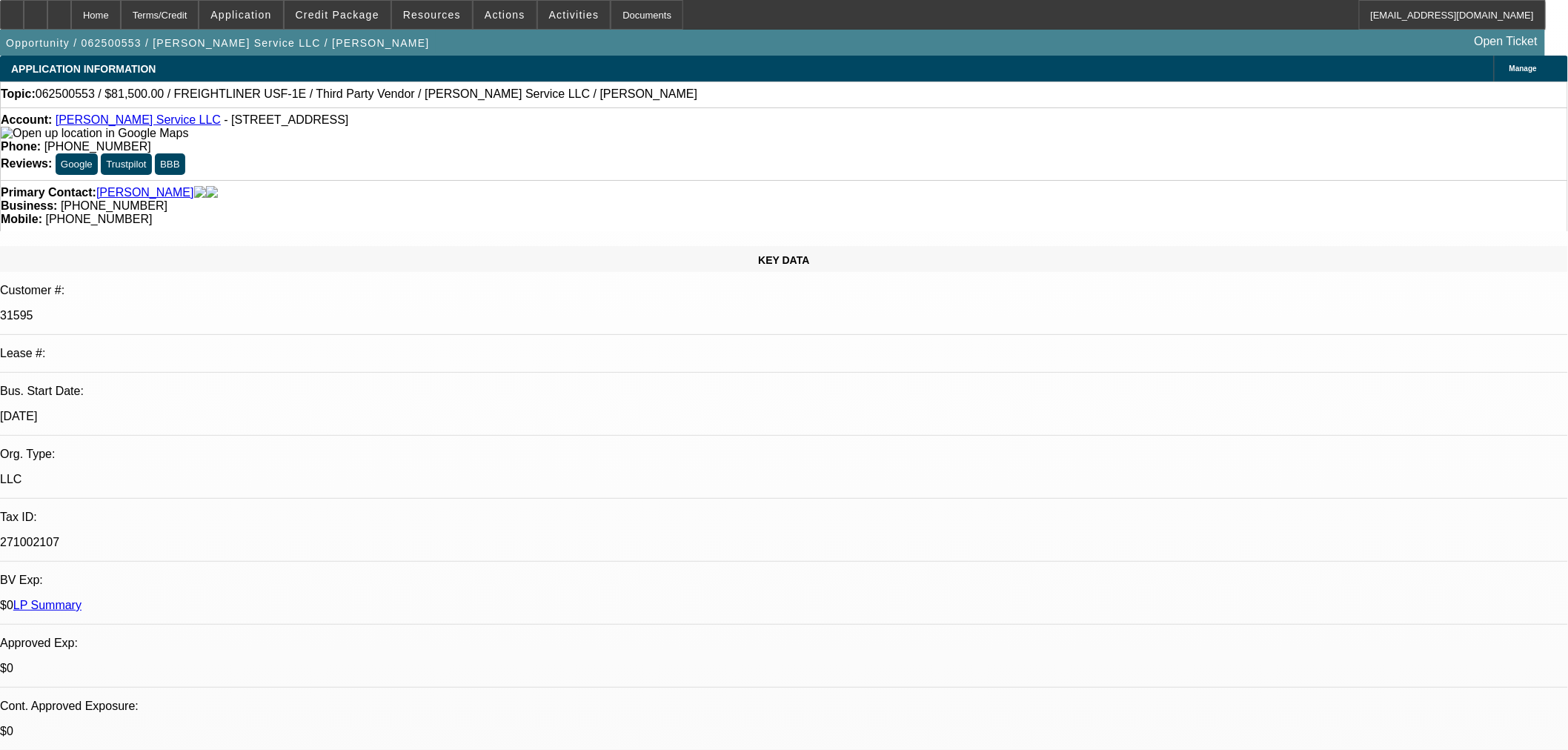
select select "0"
select select "6"
select select "0"
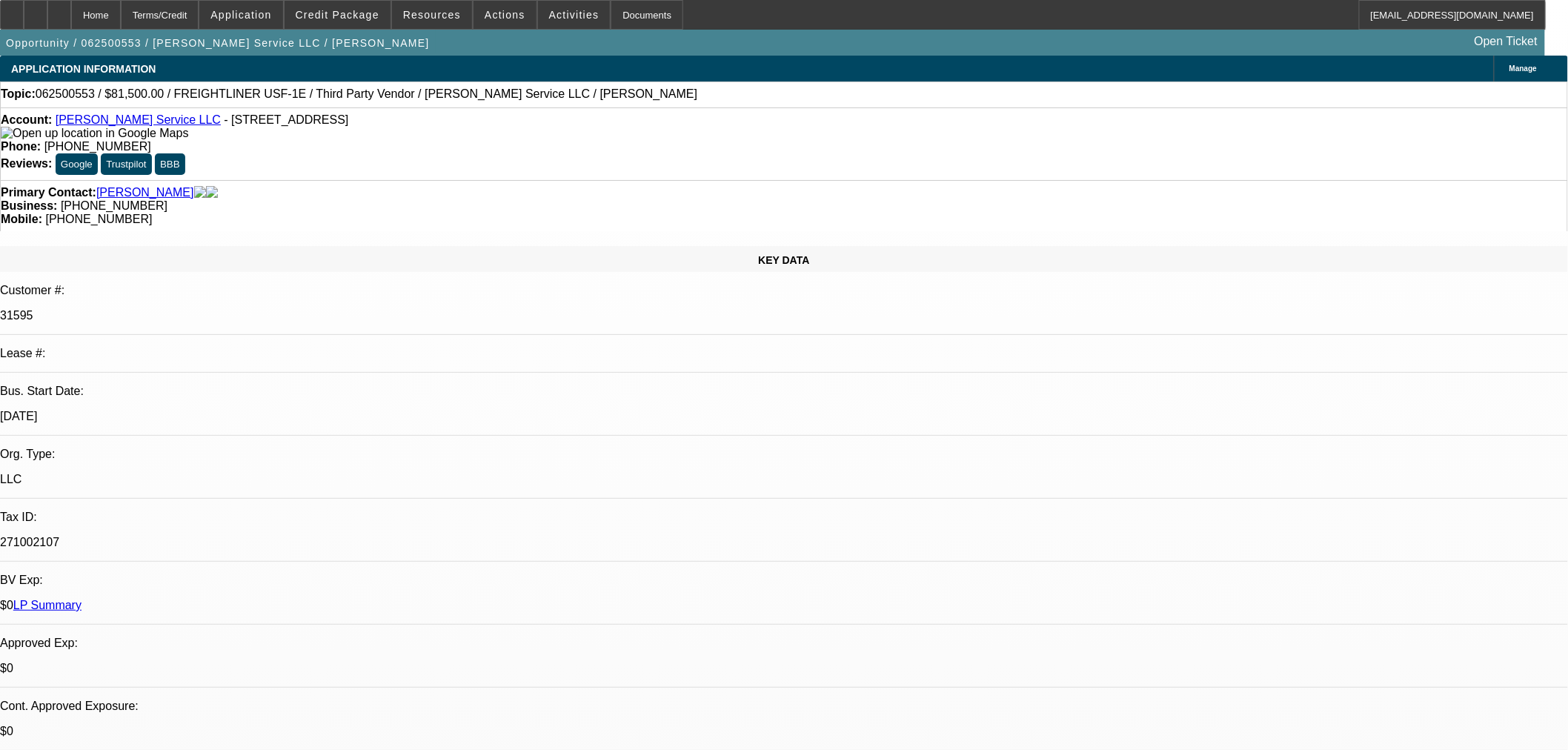
select select "0"
select select "6"
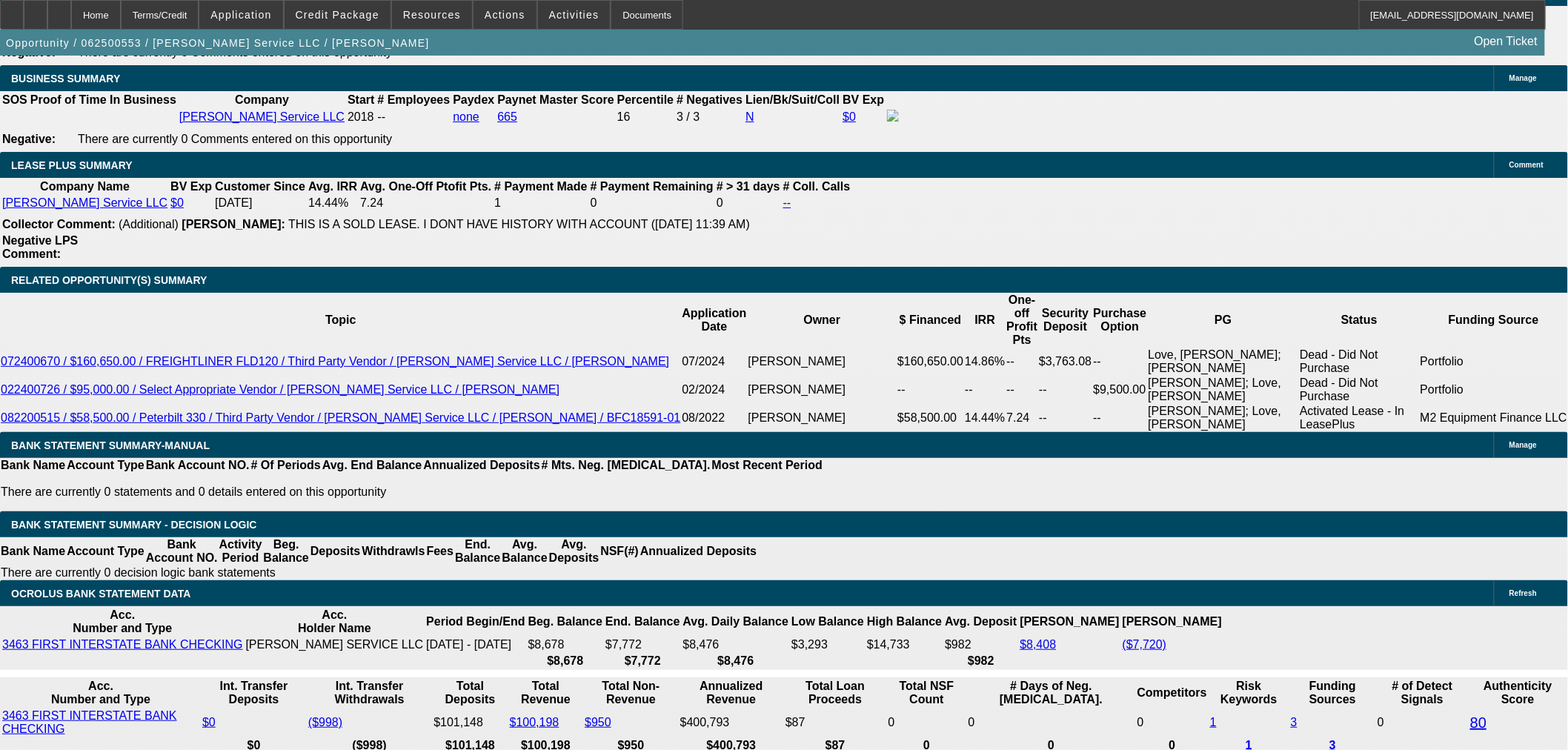
scroll to position [2305, 0]
